Goal: Task Accomplishment & Management: Manage account settings

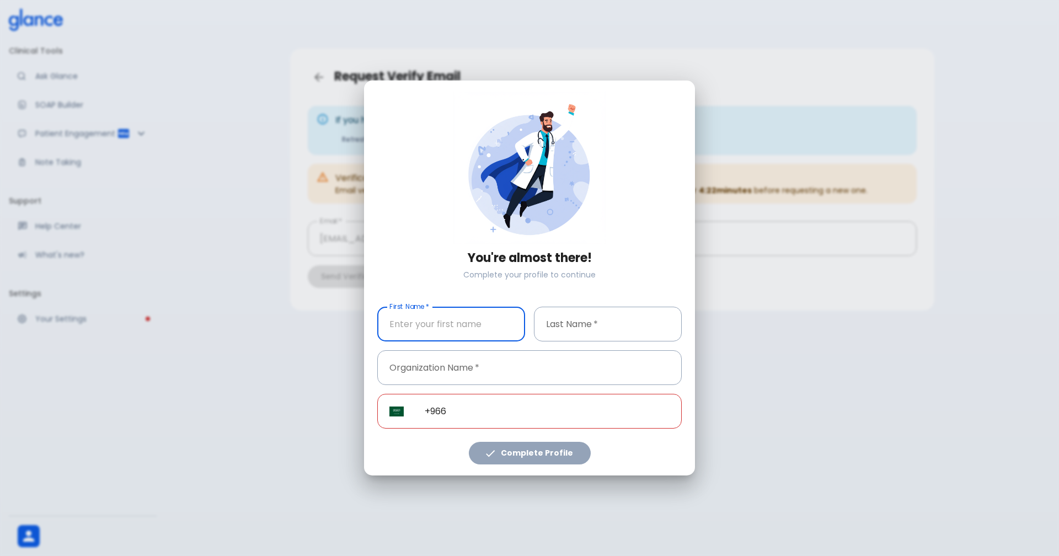
click at [446, 326] on input "First Name   *" at bounding box center [451, 324] width 148 height 35
type input "abdulfattah"
click at [577, 328] on input "Last Name   *" at bounding box center [608, 324] width 148 height 35
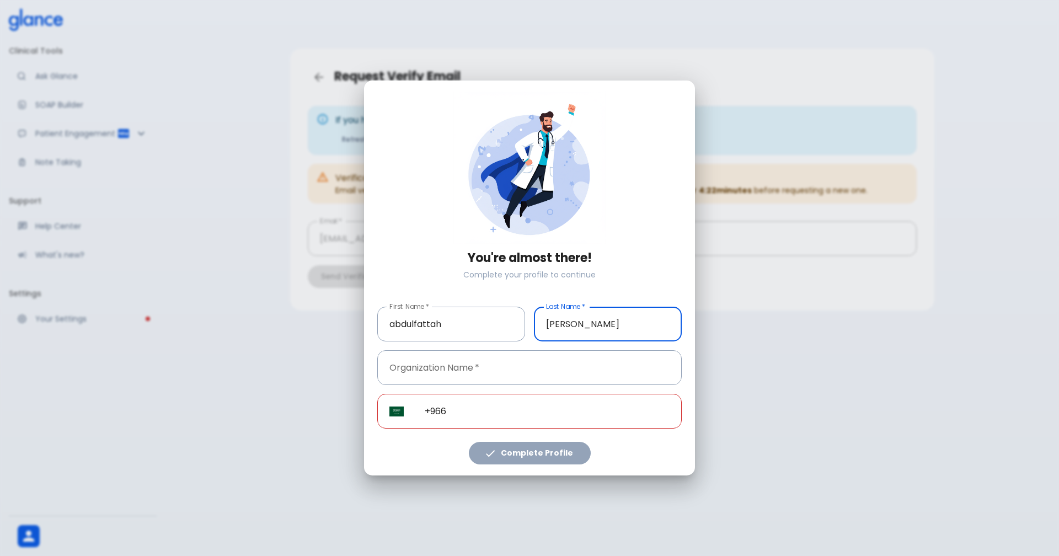
type input "[PERSON_NAME]"
click at [465, 412] on input "+966" at bounding box center [547, 411] width 269 height 35
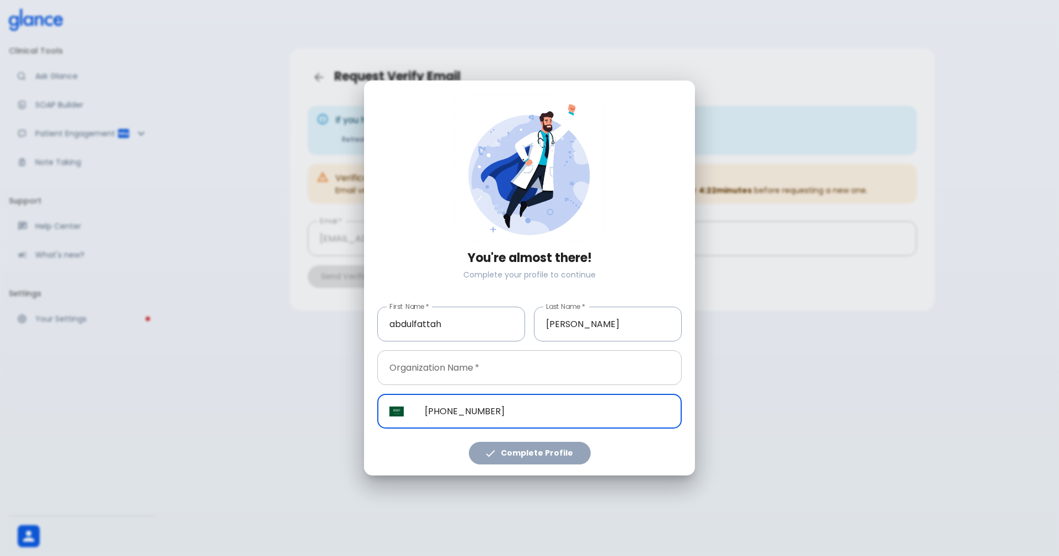
type input "[PHONE_NUMBER]"
click at [459, 366] on input "Organization Name   *" at bounding box center [529, 367] width 305 height 35
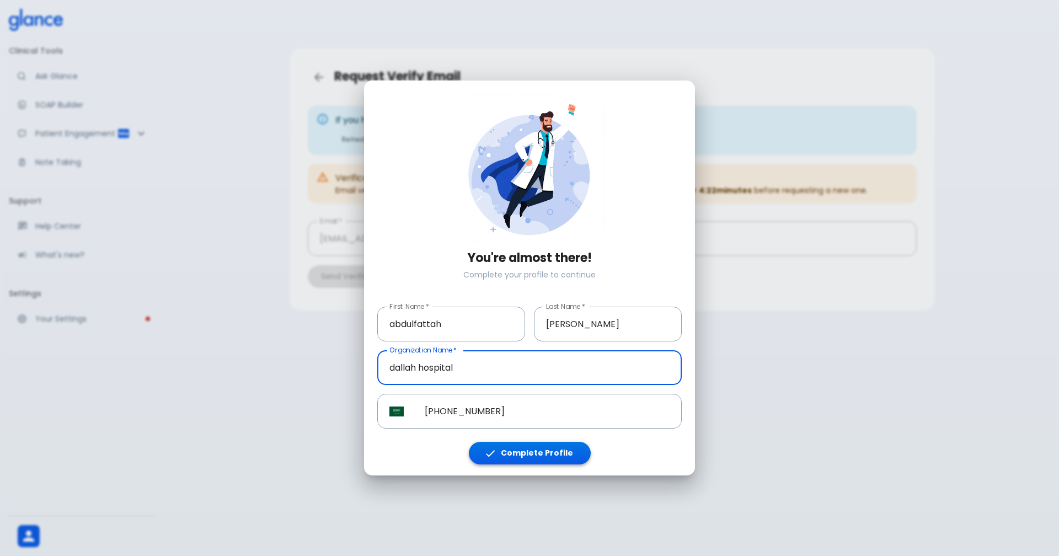
type input "dallah hospital"
click at [524, 454] on button "Complete Profile" at bounding box center [530, 453] width 122 height 23
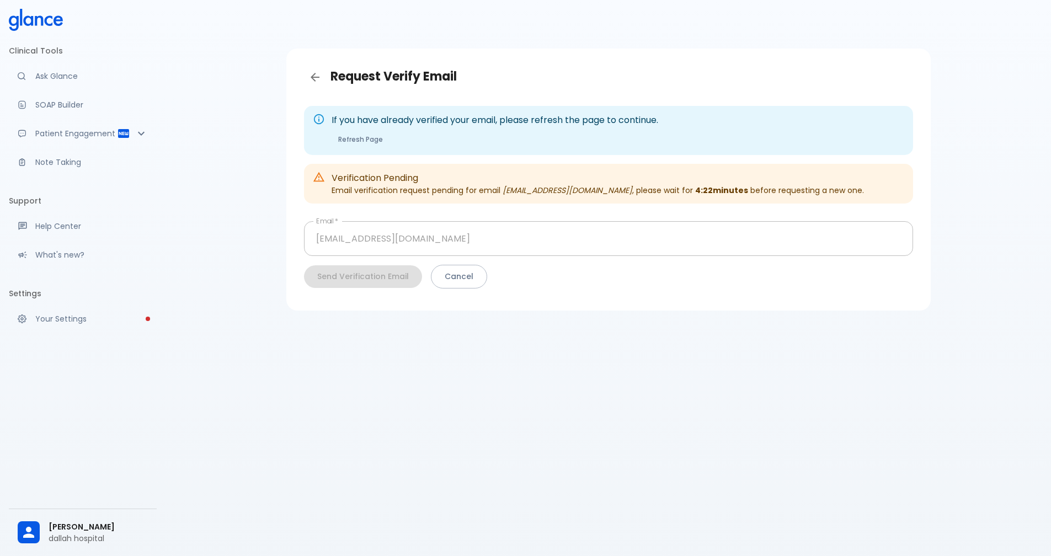
click at [367, 274] on div "Send Verification Email Cancel" at bounding box center [608, 277] width 609 height 24
click at [359, 180] on p "Verification Pending" at bounding box center [598, 178] width 532 height 13
click at [362, 138] on button "Refresh Page" at bounding box center [361, 139] width 58 height 16
click at [313, 77] on icon "Back" at bounding box center [315, 77] width 9 height 9
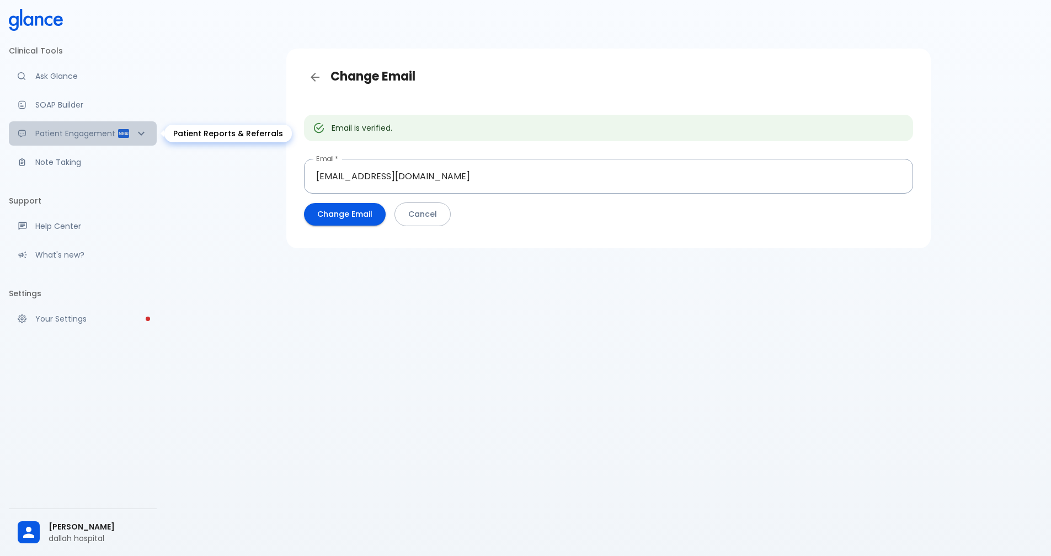
click at [78, 132] on p "Patient Engagement" at bounding box center [76, 133] width 82 height 11
click at [198, 135] on div "Patient Reports & Referrals" at bounding box center [227, 134] width 127 height 18
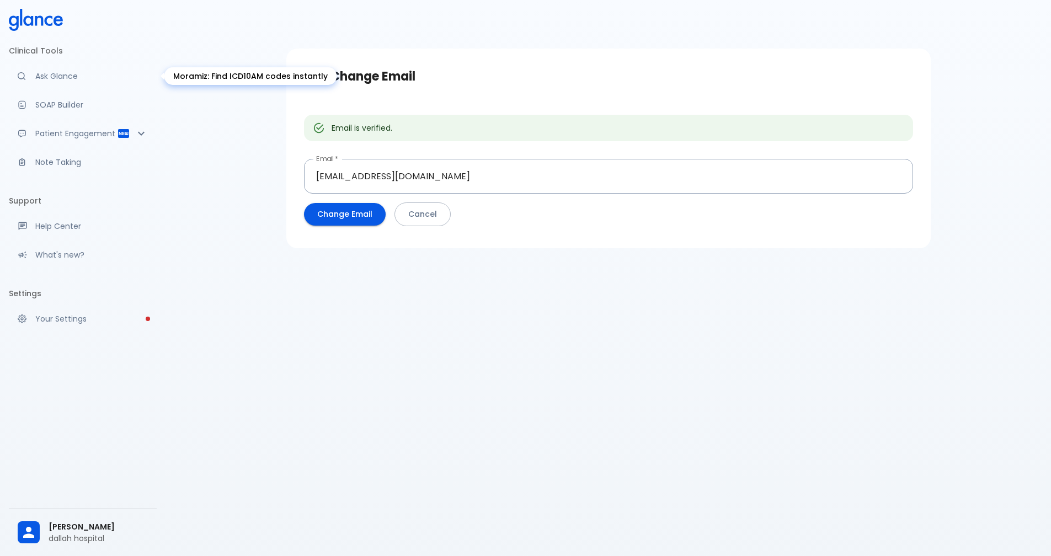
click at [51, 77] on p "Ask Glance" at bounding box center [91, 76] width 113 height 11
click at [347, 212] on button "Change Email" at bounding box center [345, 214] width 82 height 23
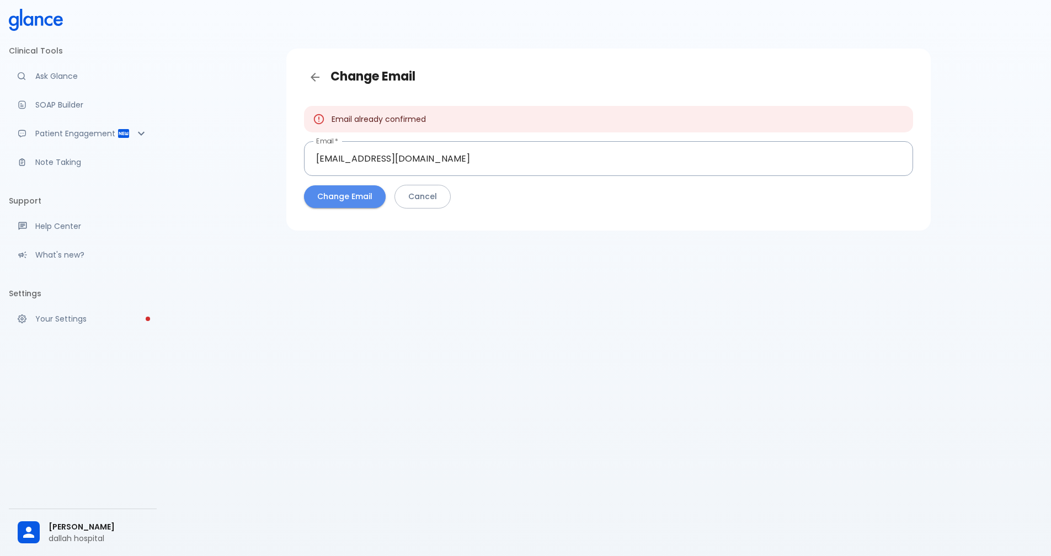
click at [343, 198] on button "Change Email" at bounding box center [345, 196] width 82 height 23
click at [415, 190] on button "Cancel" at bounding box center [422, 197] width 56 height 24
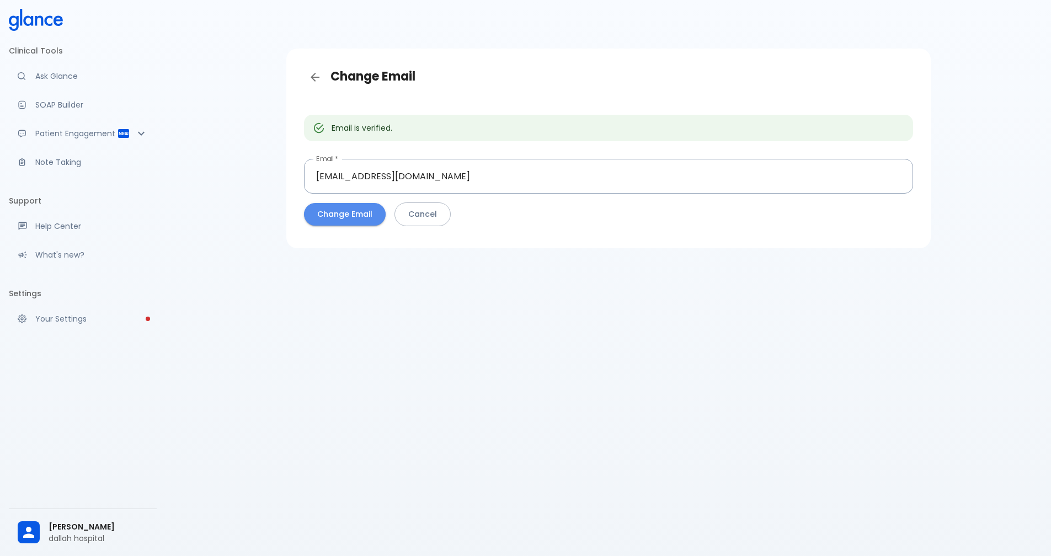
click at [338, 208] on button "Change Email" at bounding box center [345, 214] width 82 height 23
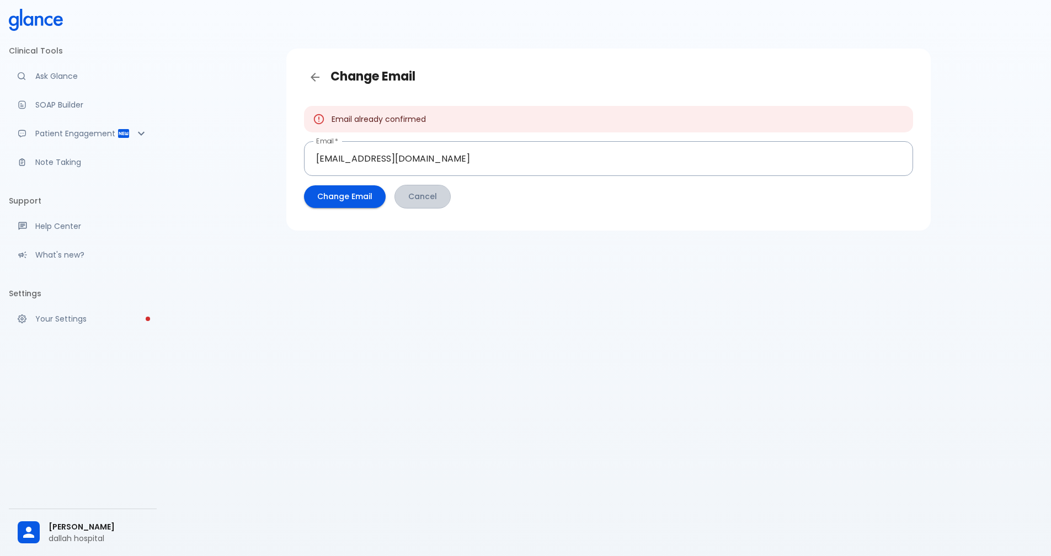
click at [423, 193] on button "Cancel" at bounding box center [422, 197] width 56 height 24
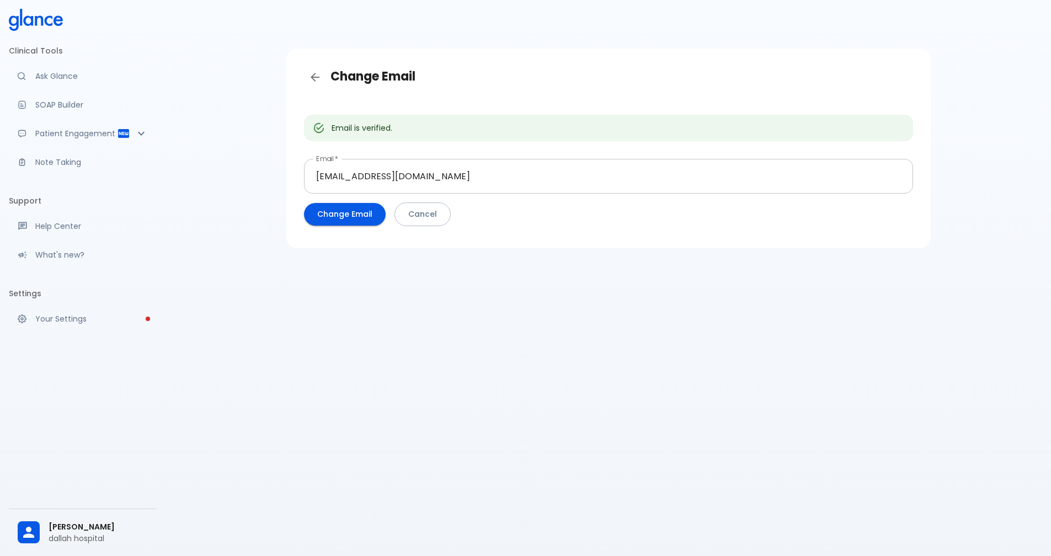
click at [371, 176] on input "[EMAIL_ADDRESS][DOMAIN_NAME]" at bounding box center [608, 176] width 609 height 35
click at [416, 214] on button "Cancel" at bounding box center [422, 214] width 56 height 24
click at [63, 524] on span "[PERSON_NAME]" at bounding box center [98, 527] width 99 height 12
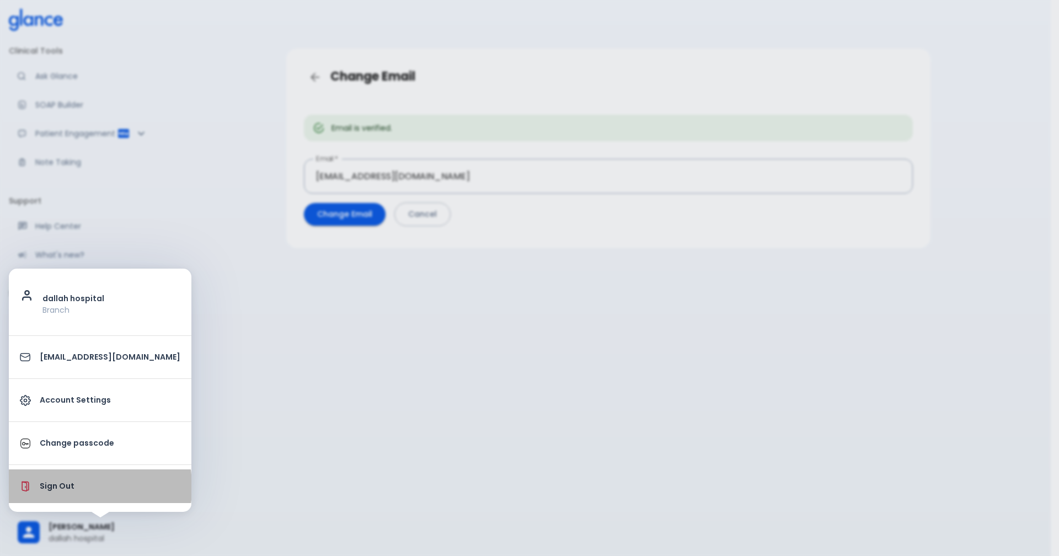
click at [49, 487] on p "Sign Out" at bounding box center [110, 487] width 141 height 12
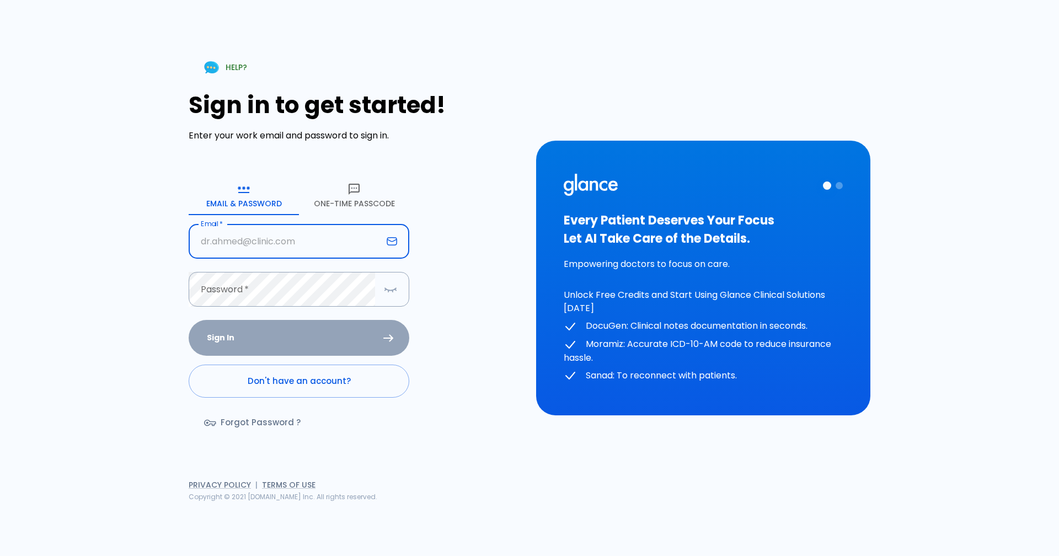
click at [249, 241] on input "Email   *" at bounding box center [286, 241] width 194 height 35
type input "[EMAIL_ADDRESS][DOMAIN_NAME]"
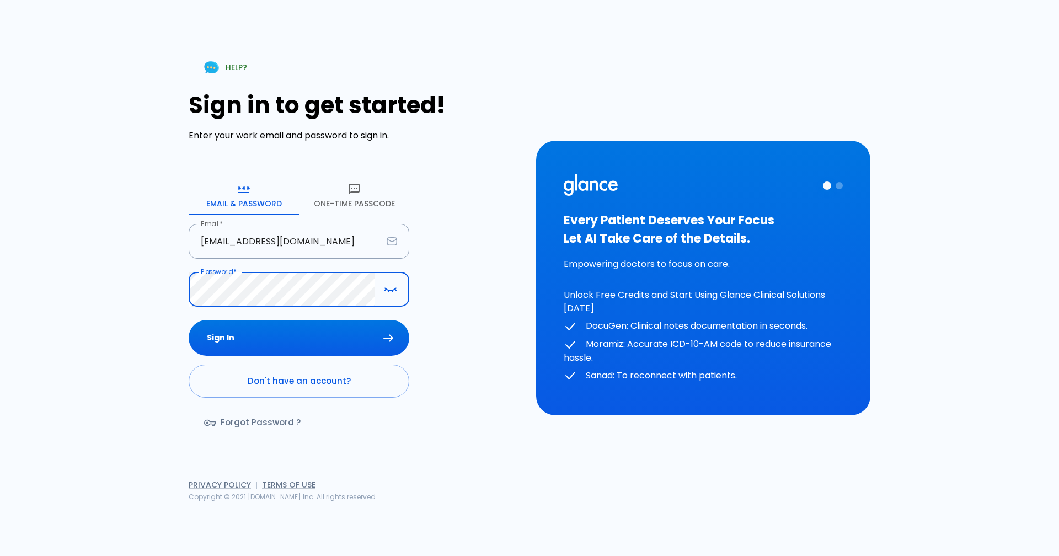
click at [189, 320] on button "Sign In" at bounding box center [299, 338] width 221 height 36
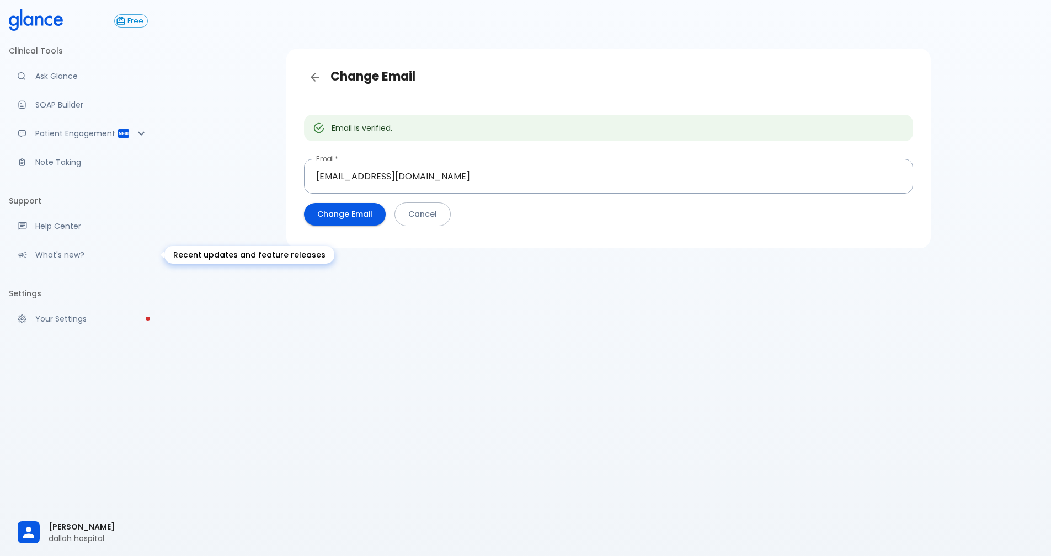
click at [68, 253] on p "What's new?" at bounding box center [91, 254] width 113 height 11
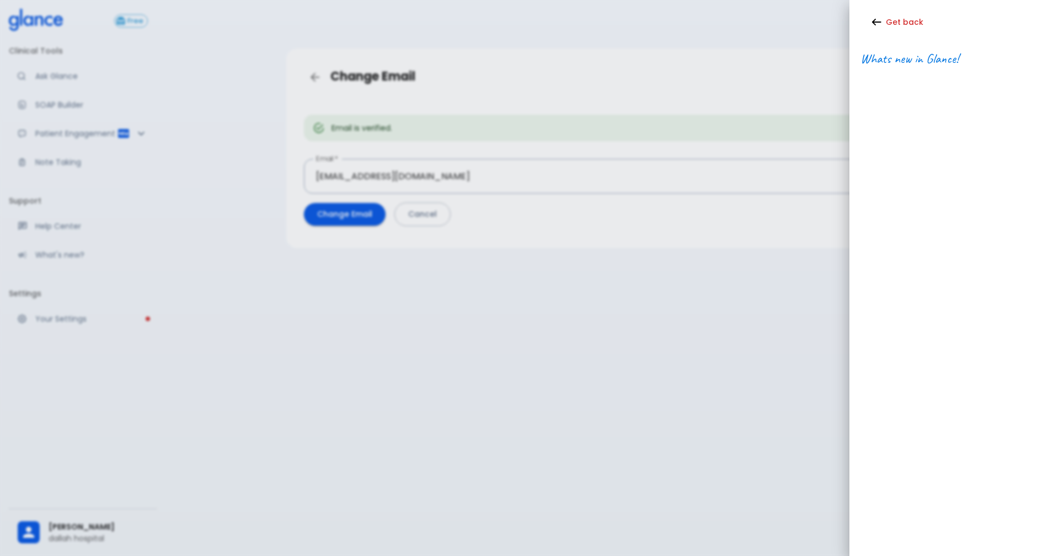
drag, startPoint x: 143, startPoint y: 188, endPoint x: 184, endPoint y: 195, distance: 41.6
click at [154, 192] on div at bounding box center [529, 278] width 1059 height 556
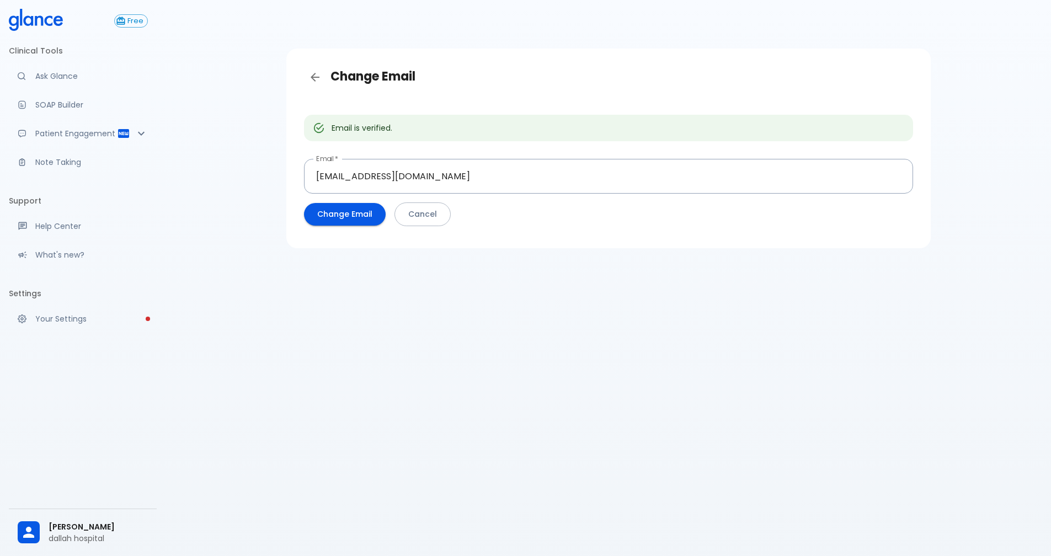
click at [356, 126] on div "Email is verified." at bounding box center [362, 128] width 61 height 20
click at [345, 77] on h3 "Change Email" at bounding box center [608, 77] width 609 height 22
click at [319, 77] on icon "Back" at bounding box center [315, 77] width 9 height 9
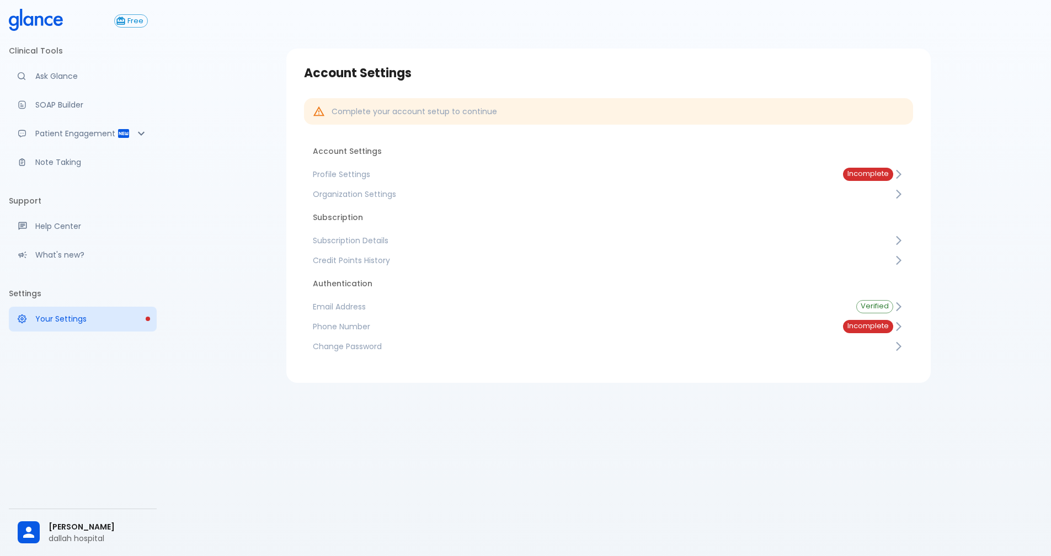
click at [868, 174] on span "Incomplete" at bounding box center [868, 174] width 50 height 8
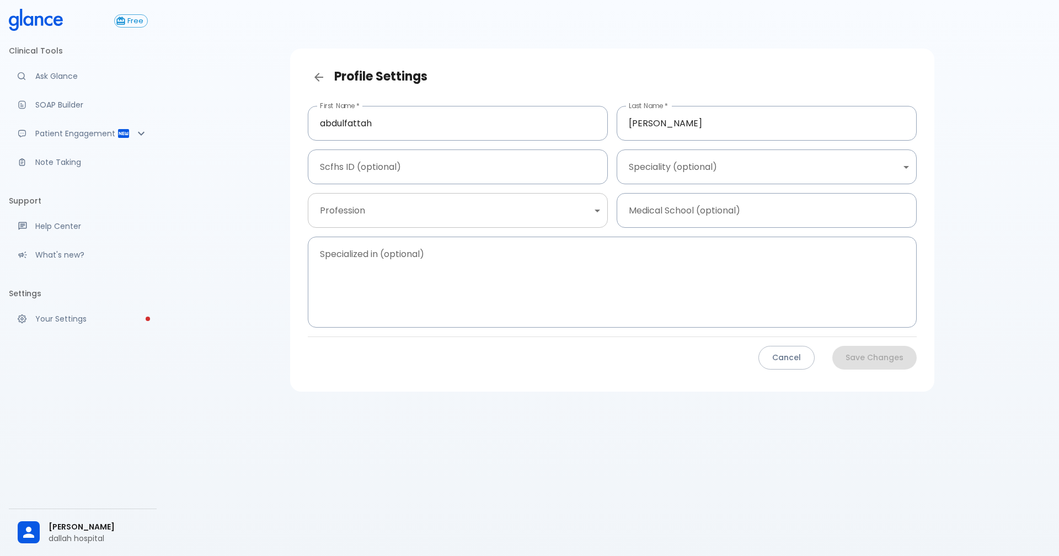
click at [594, 212] on body "↧ pull to refresh ↧ Free Clinical Tools Ask Glance SOAP Builder Patient Engagem…" at bounding box center [529, 291] width 1059 height 583
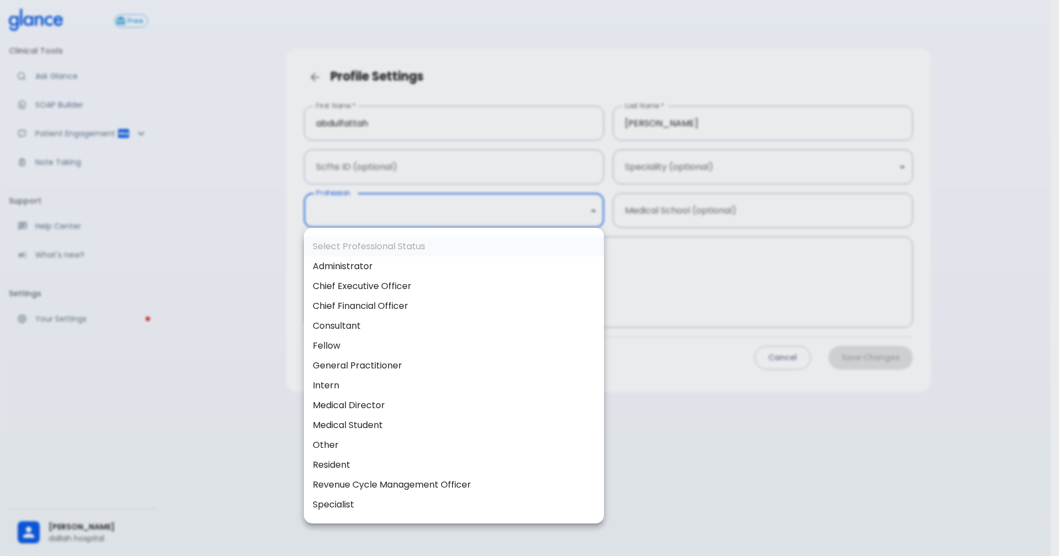
click at [333, 325] on li "Consultant" at bounding box center [454, 326] width 300 height 20
type input "consultant"
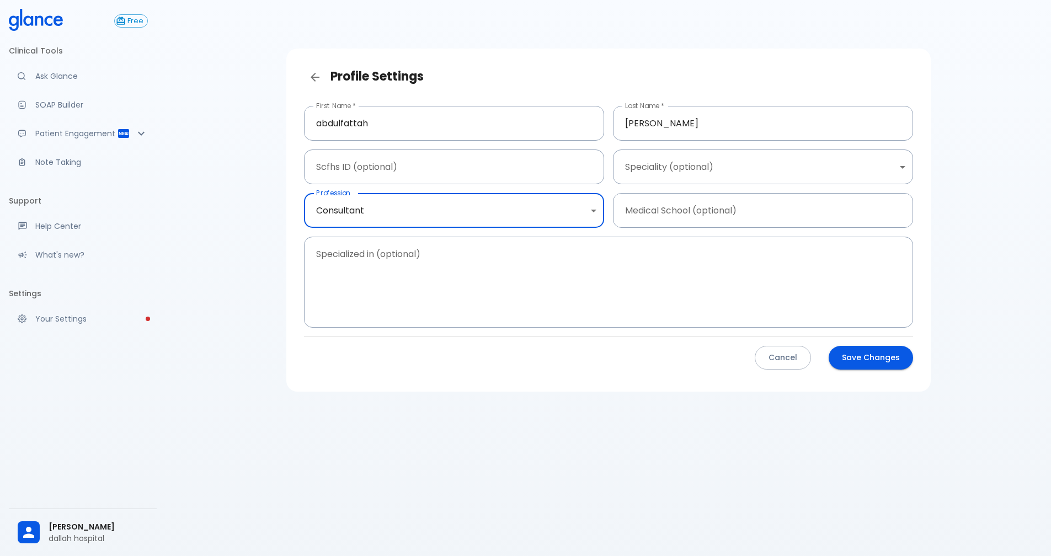
click at [870, 357] on button "Save Changes" at bounding box center [871, 358] width 84 height 24
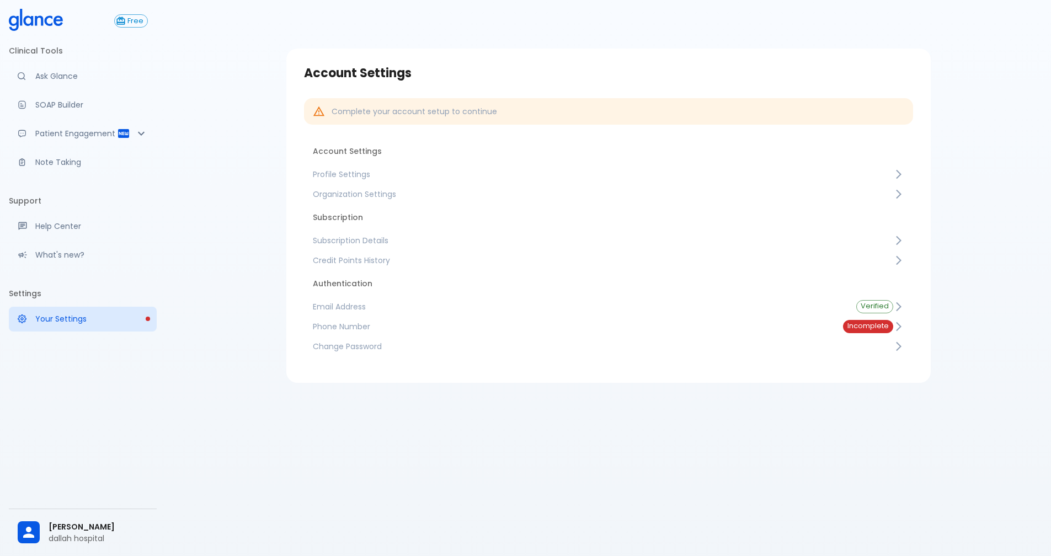
click at [867, 329] on span "Incomplete" at bounding box center [868, 326] width 50 height 8
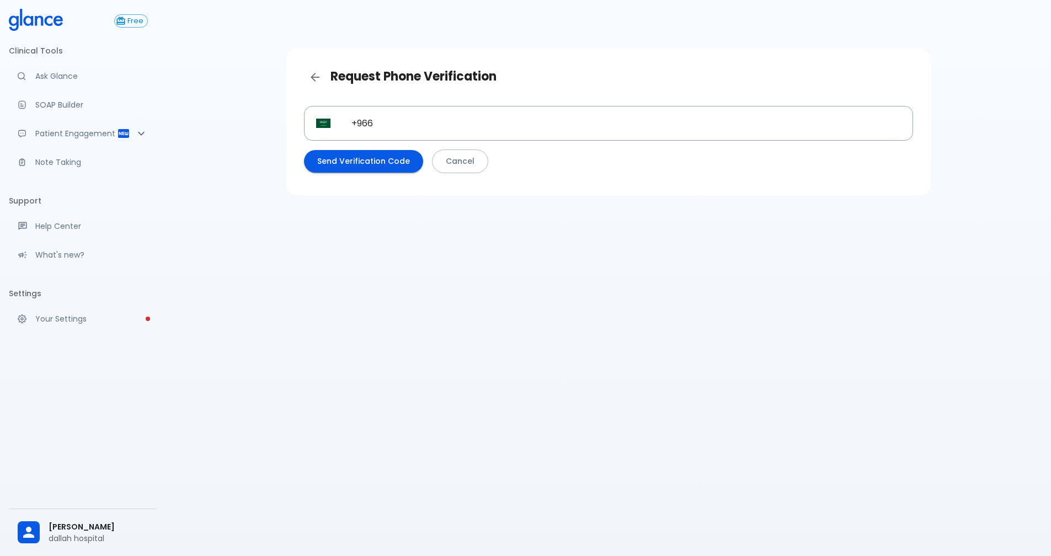
type input "[PHONE_NUMBER]"
click at [355, 162] on button "Send Verification Code" at bounding box center [363, 161] width 119 height 23
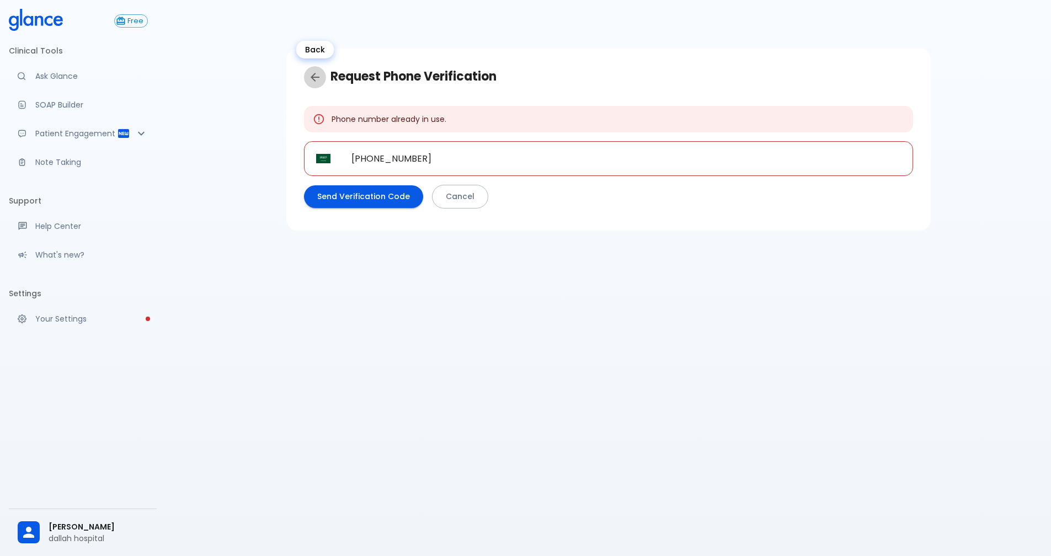
click at [317, 76] on icon "Back" at bounding box center [314, 77] width 13 height 13
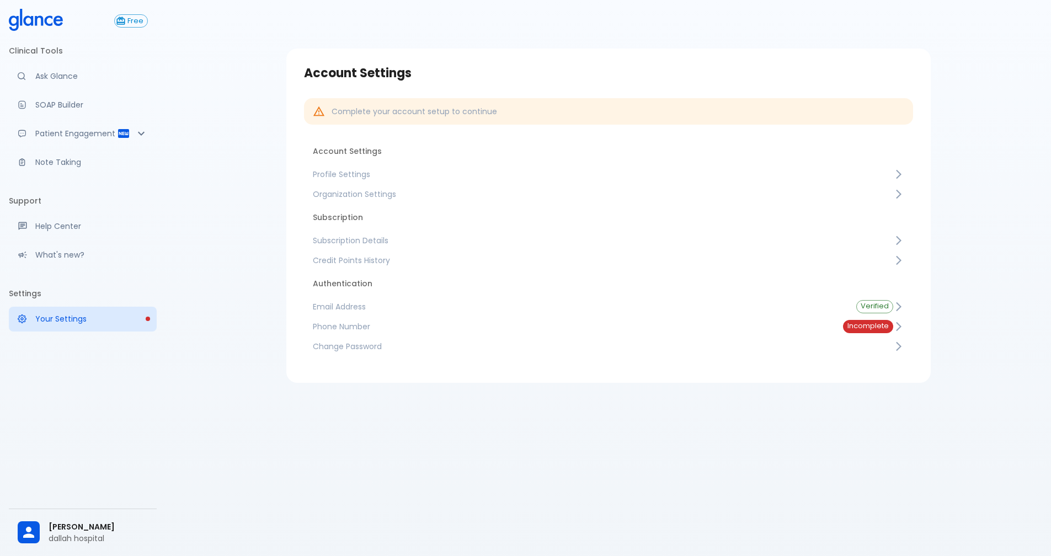
click at [881, 306] on span "Verified" at bounding box center [875, 306] width 36 height 8
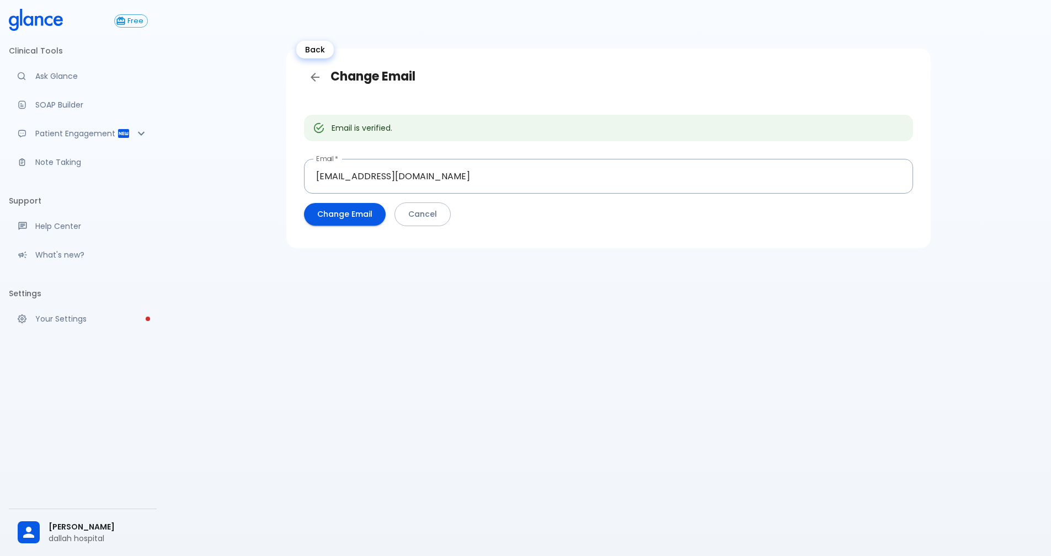
click at [312, 76] on icon "Back" at bounding box center [314, 77] width 13 height 13
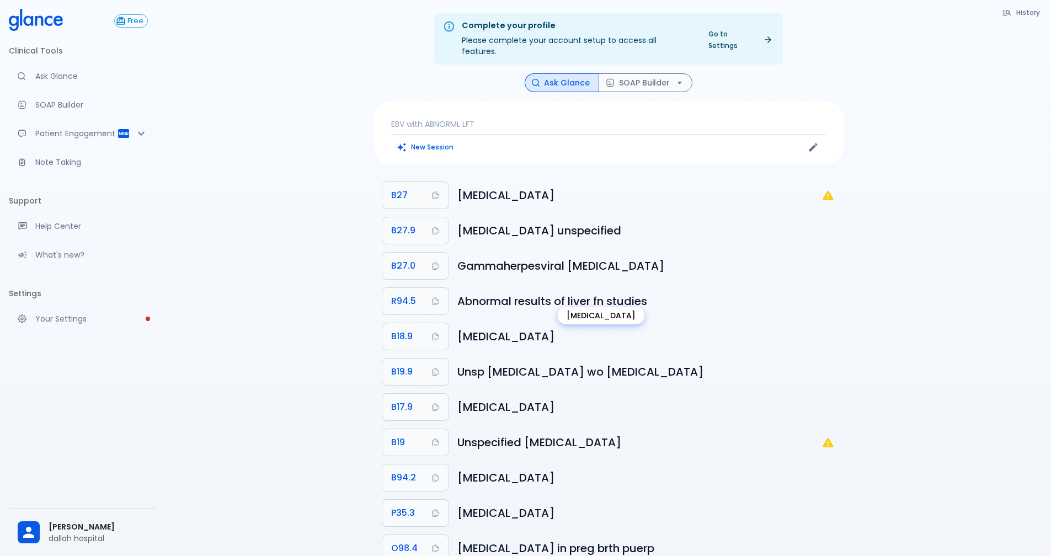
click at [510, 292] on h6 "Abnormal results of liver fn studies" at bounding box center [645, 301] width 377 height 18
click at [410, 294] on span "R94.5" at bounding box center [403, 301] width 25 height 15
click at [62, 533] on div "Copied R94.5" at bounding box center [55, 532] width 67 height 20
click at [76, 533] on p "dallah hospital" at bounding box center [98, 538] width 99 height 11
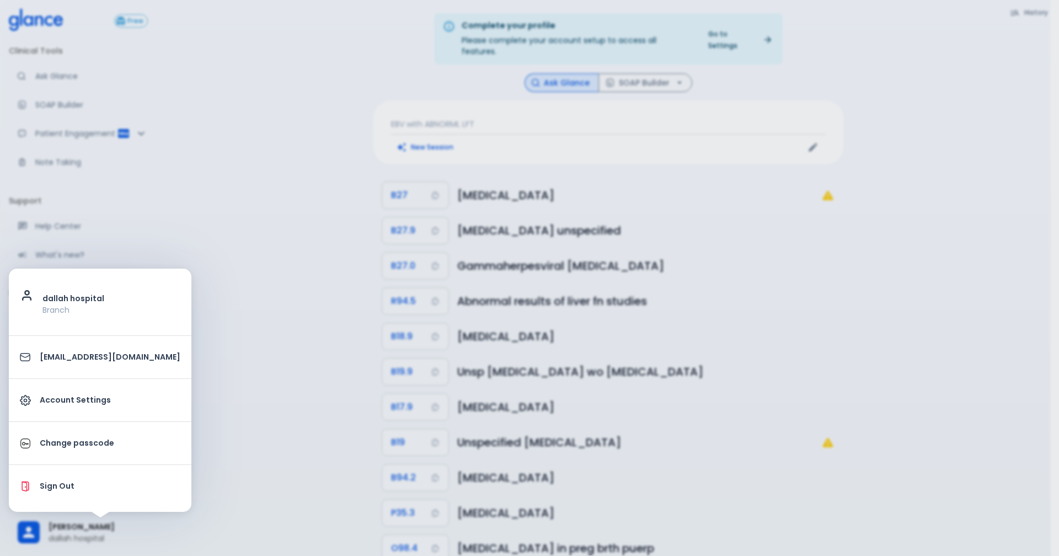
click at [308, 407] on div at bounding box center [529, 278] width 1059 height 556
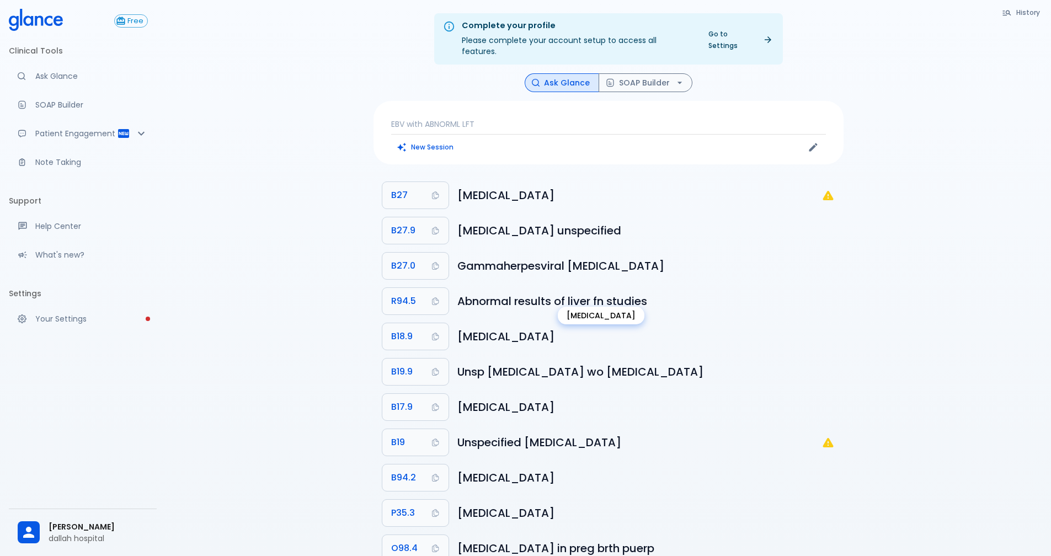
click at [775, 292] on h6 "Abnormal results of liver fn studies" at bounding box center [645, 301] width 377 height 18
click at [480, 119] on p "EBV with ABNORML LFT" at bounding box center [608, 124] width 435 height 11
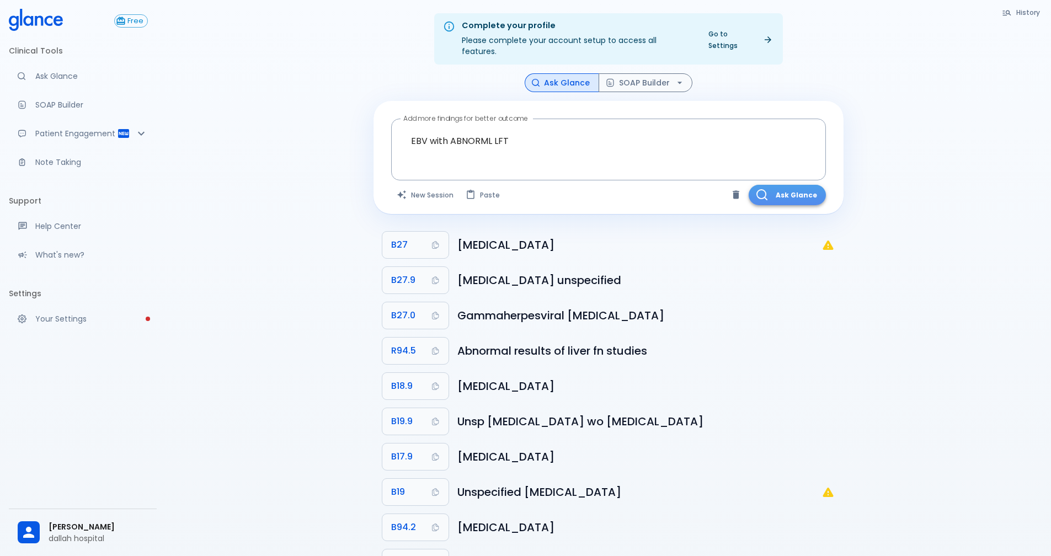
click at [799, 185] on button "Ask Glance" at bounding box center [787, 195] width 77 height 20
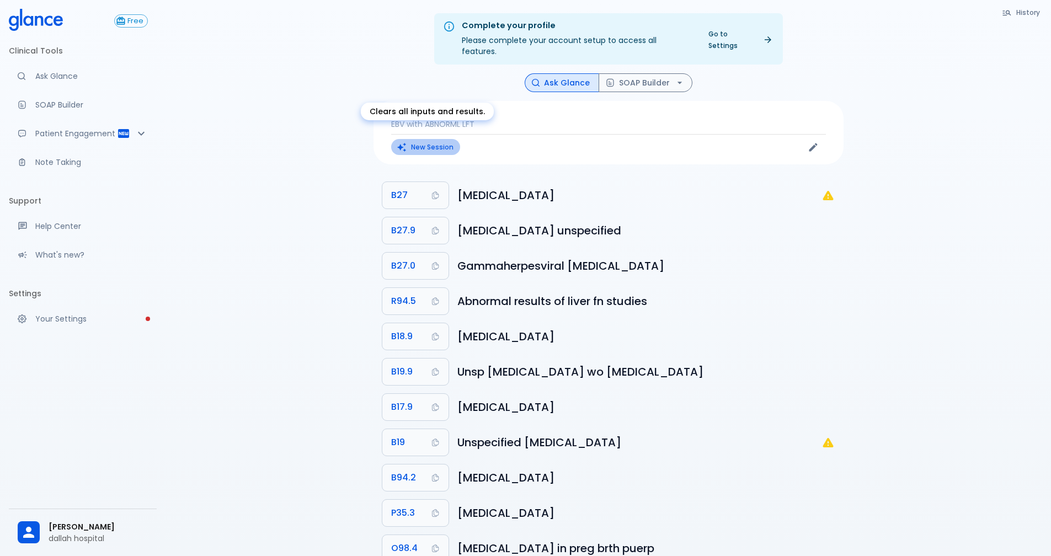
click at [428, 139] on button "New Session" at bounding box center [425, 147] width 69 height 16
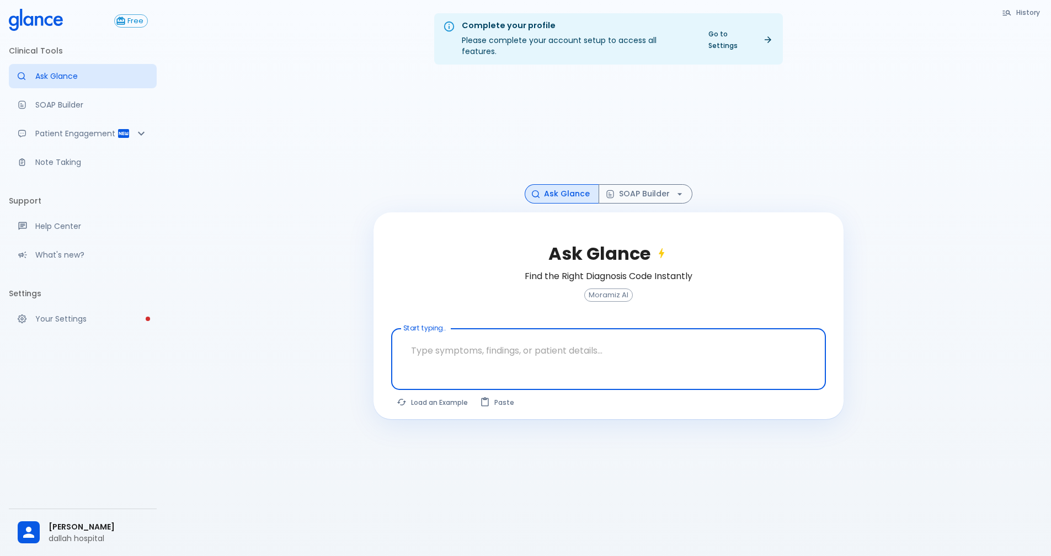
click at [446, 341] on textarea "Start typing..." at bounding box center [608, 350] width 419 height 35
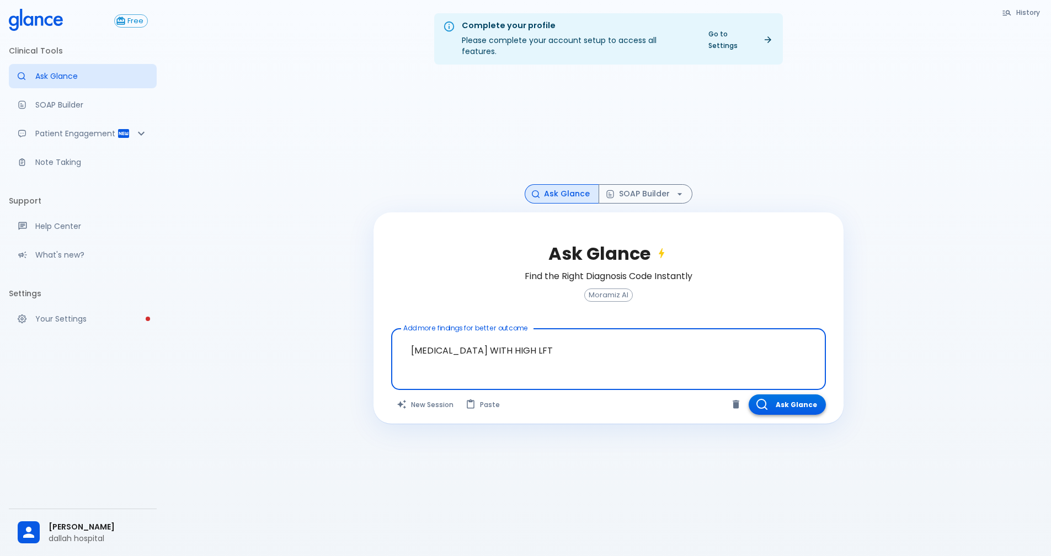
type textarea "EBV INFECTION WITH HIGH LFT"
click at [796, 394] on button "Ask Glance" at bounding box center [787, 404] width 77 height 20
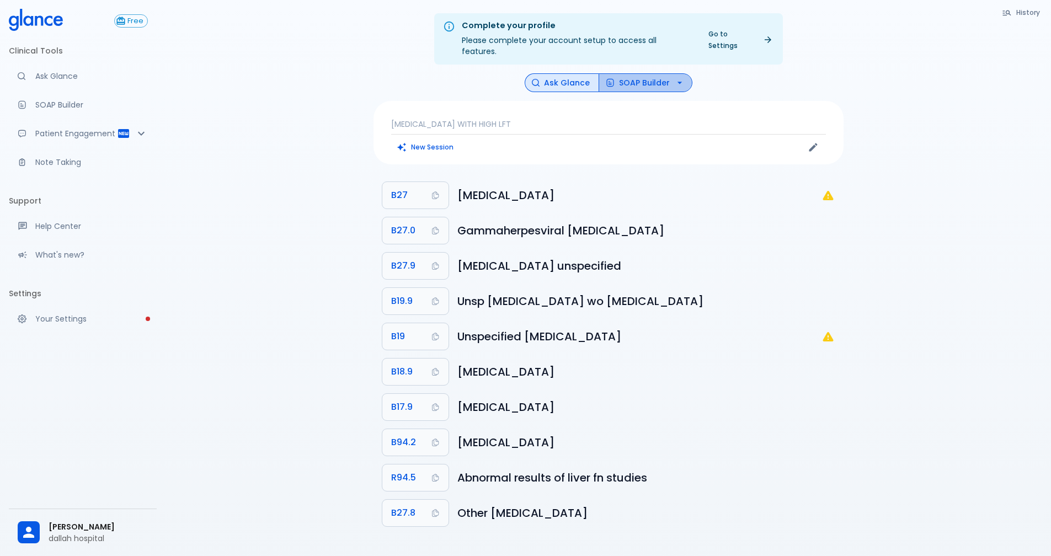
click at [649, 73] on button "SOAP Builder" at bounding box center [646, 82] width 94 height 19
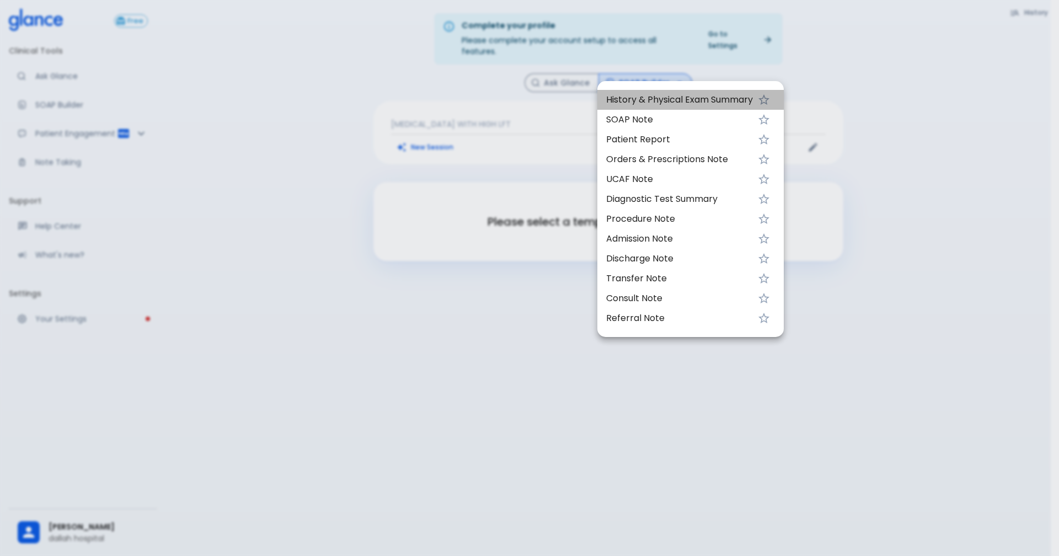
click at [621, 98] on span "History & Physical Exam Summary" at bounding box center [679, 99] width 147 height 13
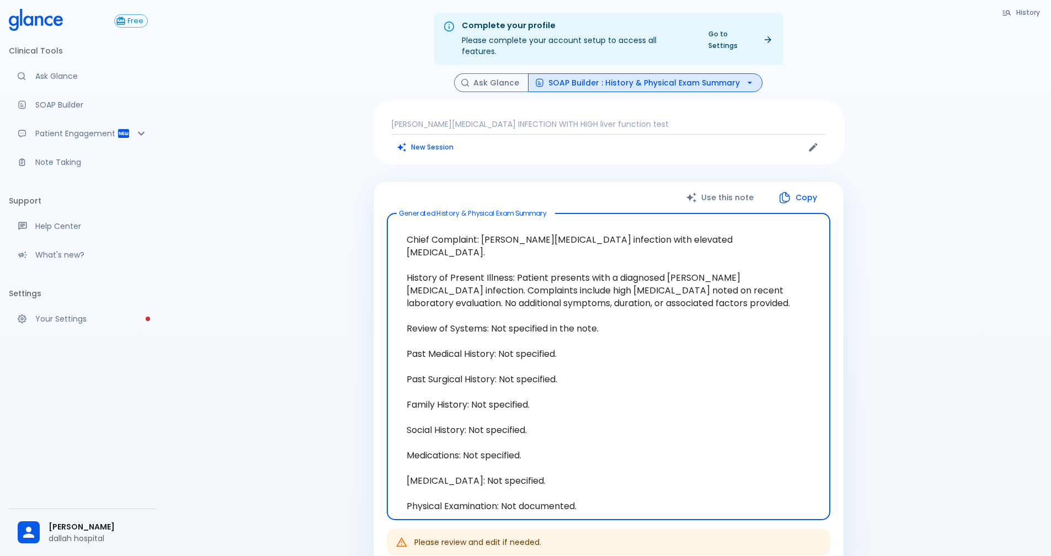
click at [749, 77] on icon "button" at bounding box center [749, 82] width 11 height 11
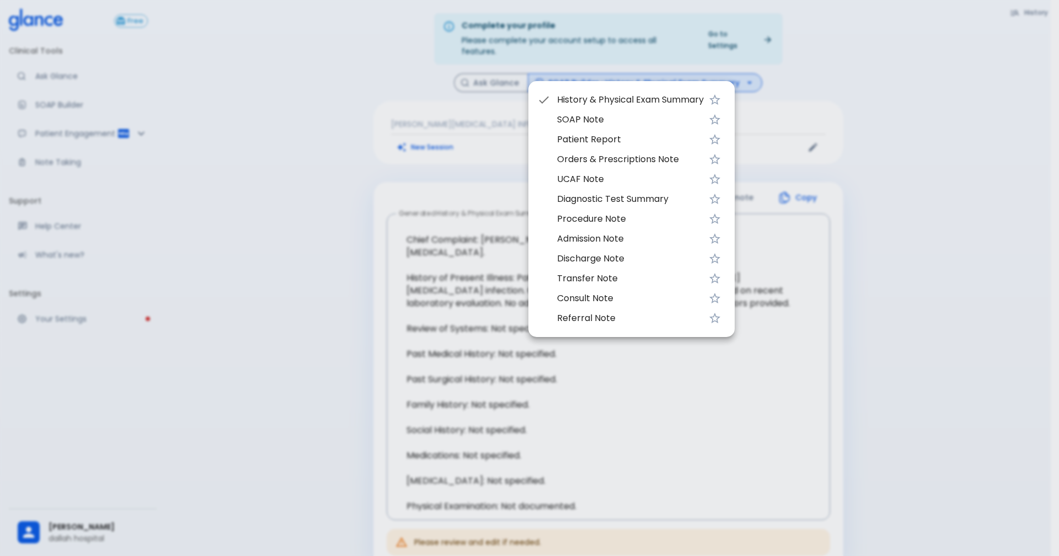
click at [602, 301] on span "Consult Note" at bounding box center [630, 298] width 147 height 13
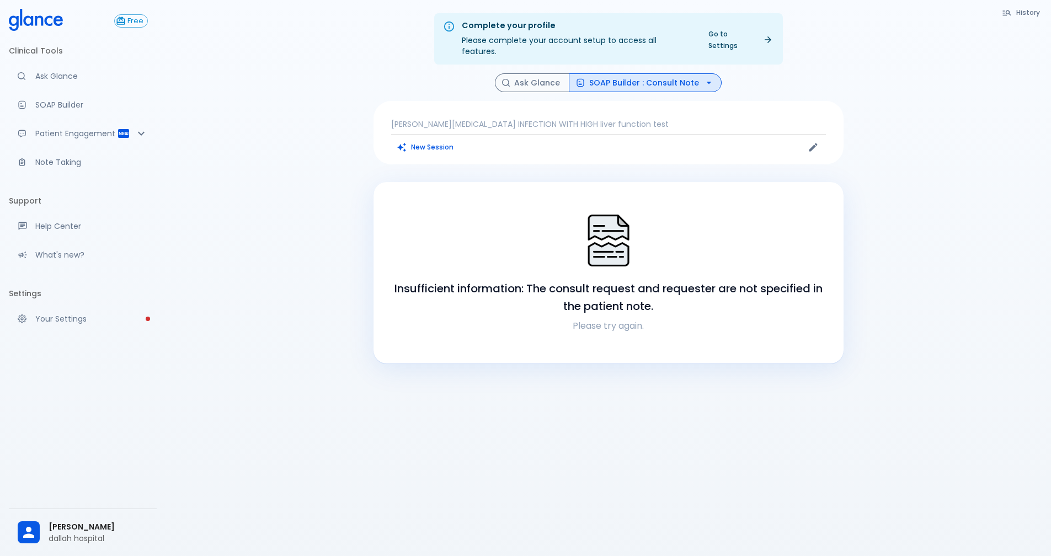
click at [706, 77] on icon "button" at bounding box center [708, 82] width 11 height 11
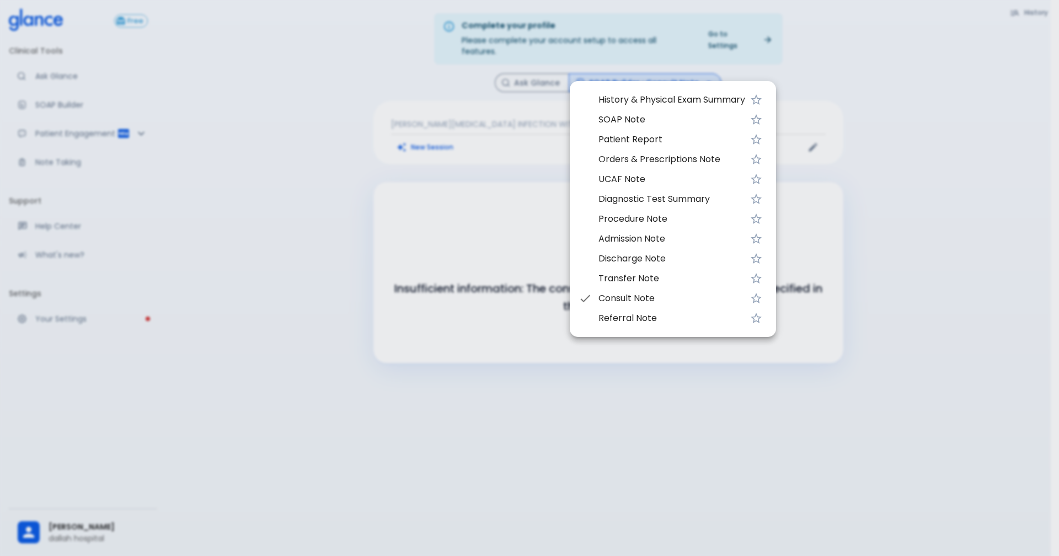
click at [526, 73] on div at bounding box center [529, 278] width 1059 height 556
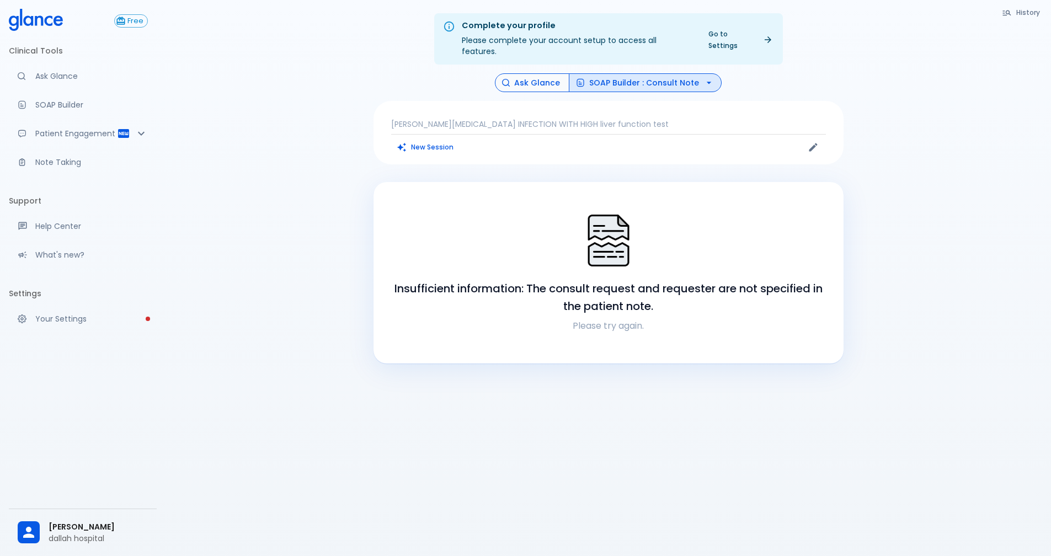
click at [537, 73] on button "Ask Glance" at bounding box center [532, 82] width 74 height 19
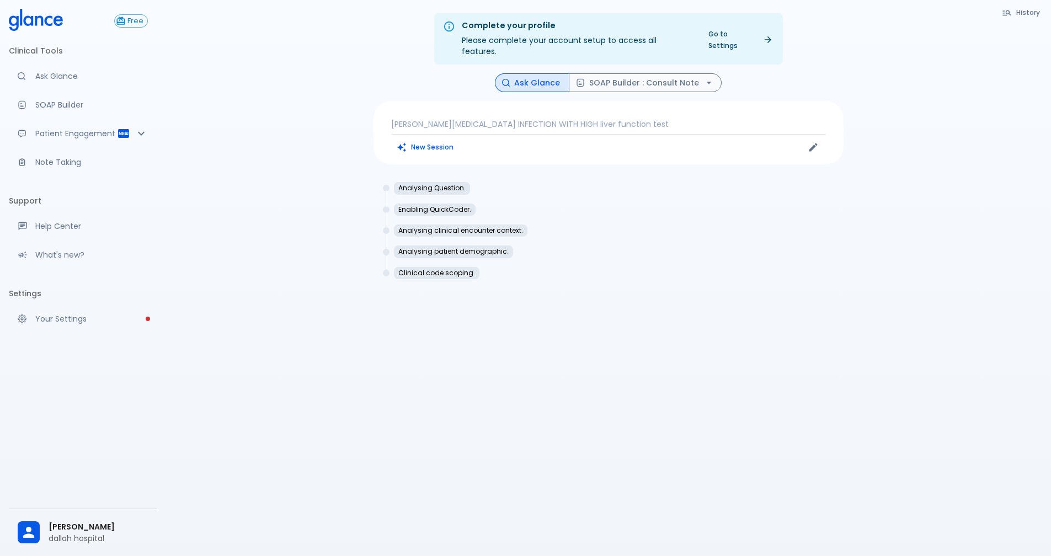
click at [438, 184] on p "Analysing Question." at bounding box center [431, 188] width 67 height 8
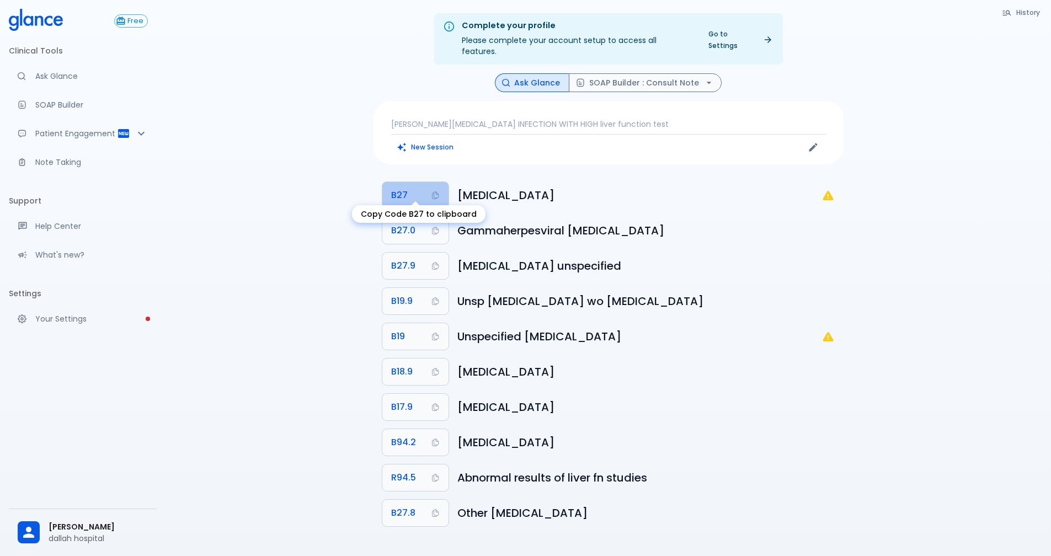
click at [431, 191] on icon "Copy Code B27 to clipboard" at bounding box center [435, 195] width 9 height 9
click at [81, 533] on p "dallah hospital" at bounding box center [98, 538] width 99 height 11
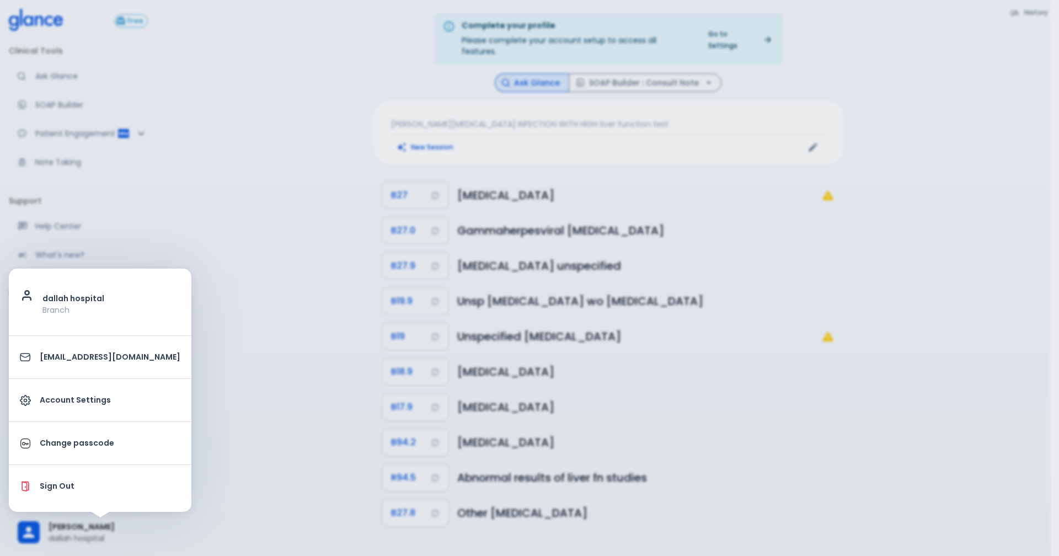
click at [251, 389] on div at bounding box center [529, 278] width 1059 height 556
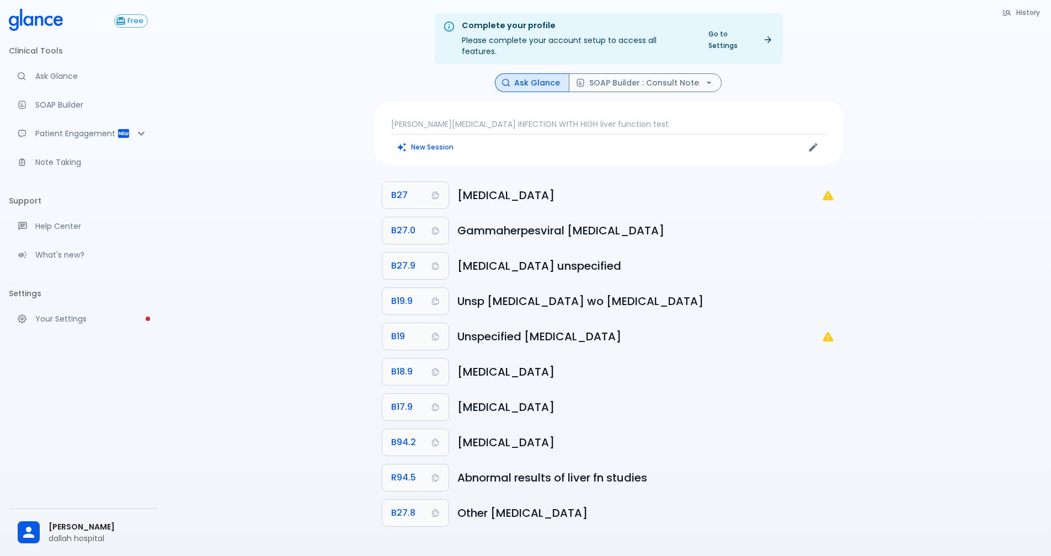
click at [203, 534] on div "Complete your profile Please complete your account setup to access all features…" at bounding box center [608, 291] width 885 height 583
click at [56, 159] on p "Note Taking" at bounding box center [91, 162] width 113 height 11
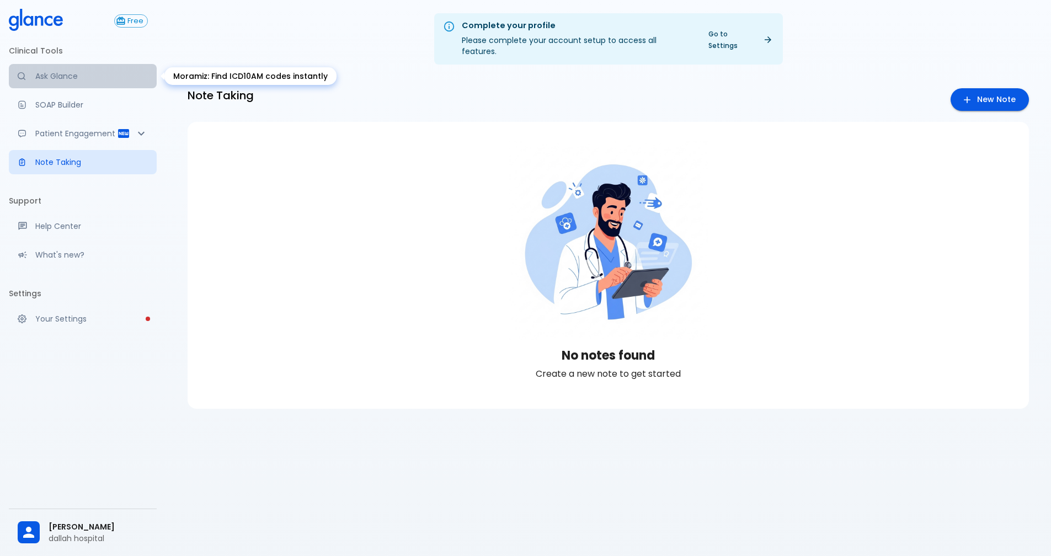
click at [48, 73] on p "Ask Glance" at bounding box center [91, 76] width 113 height 11
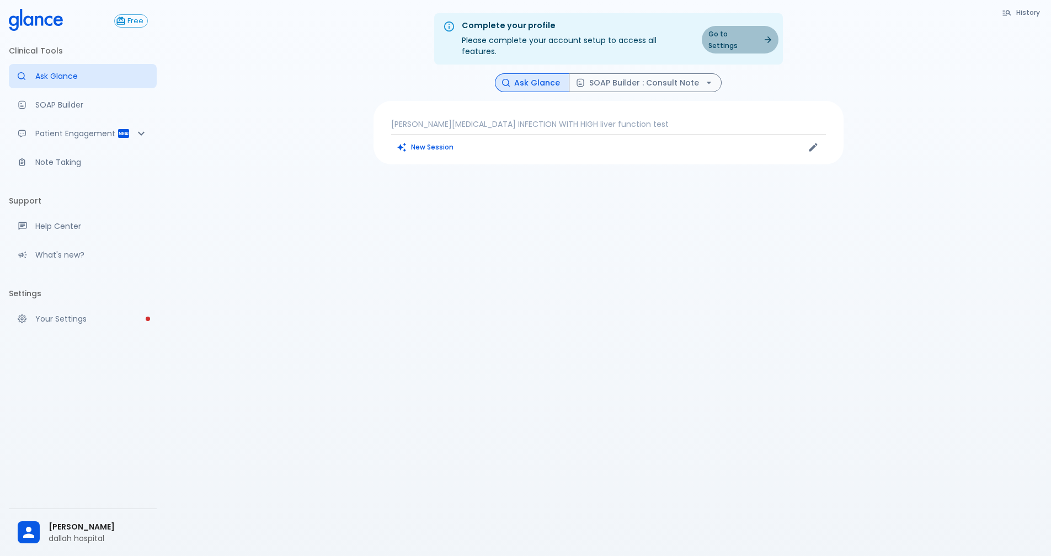
click at [760, 33] on link "Go to Settings" at bounding box center [740, 40] width 77 height 28
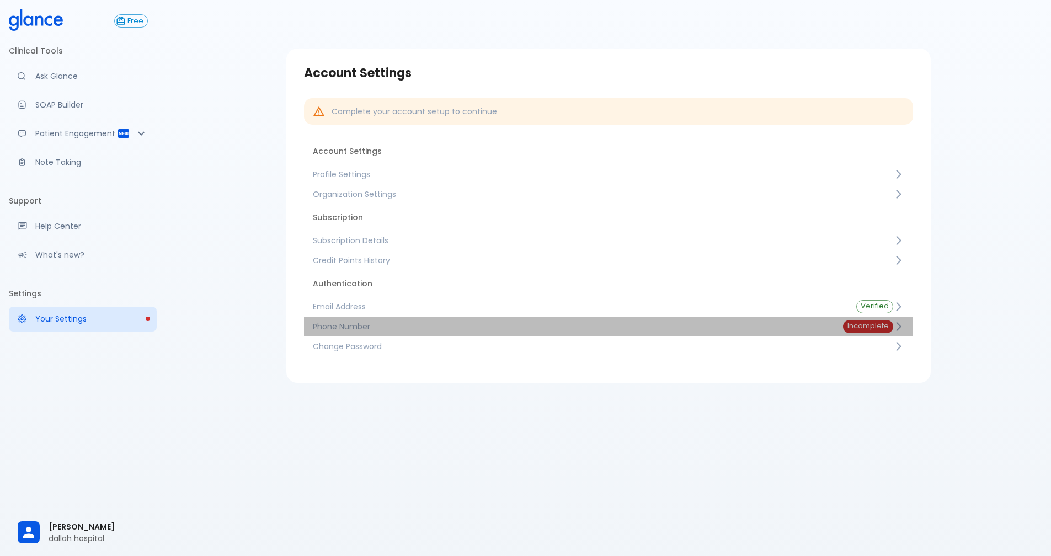
click at [881, 326] on span "Incomplete" at bounding box center [868, 326] width 50 height 8
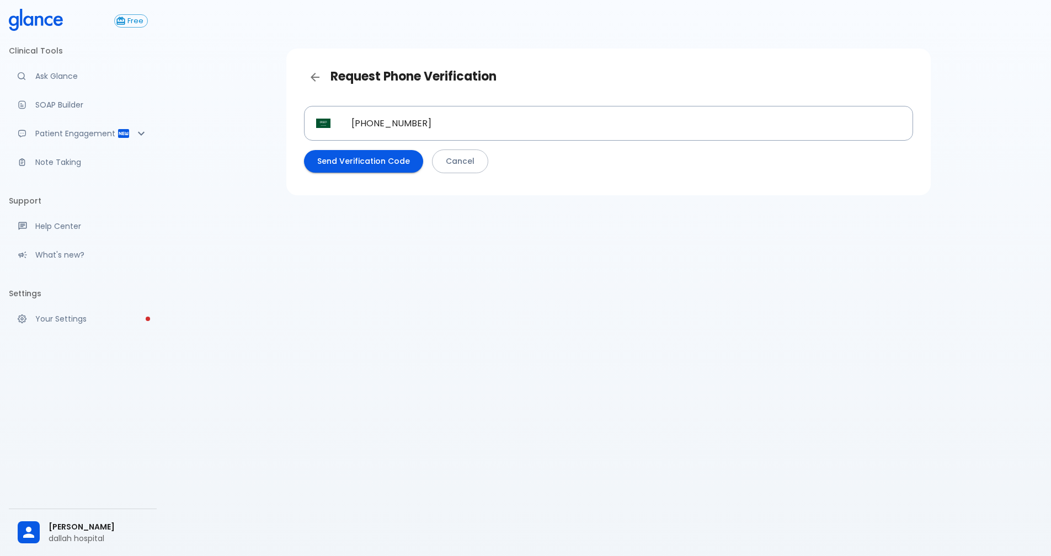
click at [364, 161] on button "Send Verification Code" at bounding box center [363, 161] width 119 height 23
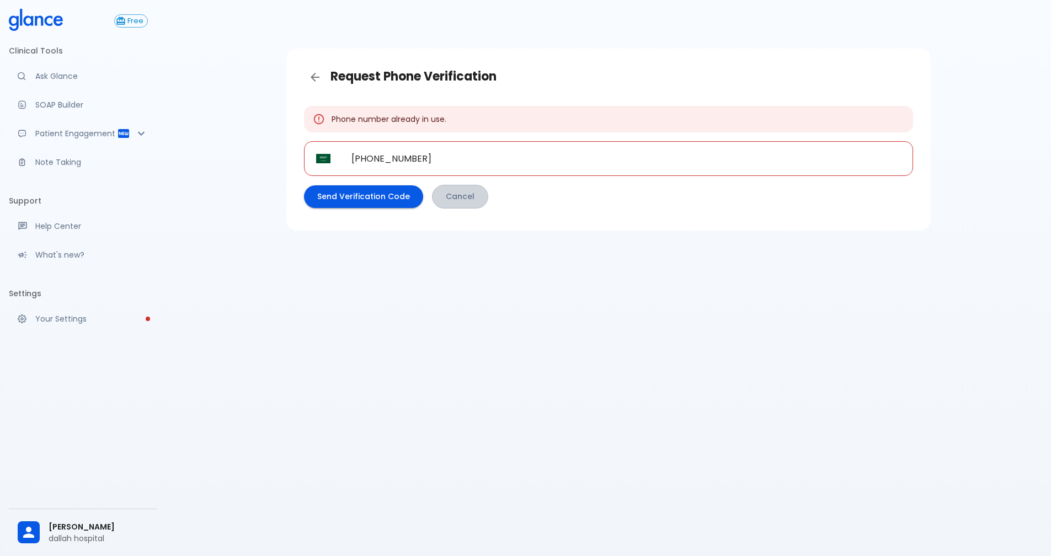
click at [440, 199] on link "Cancel" at bounding box center [460, 197] width 56 height 24
